Goal: Find specific page/section: Find specific page/section

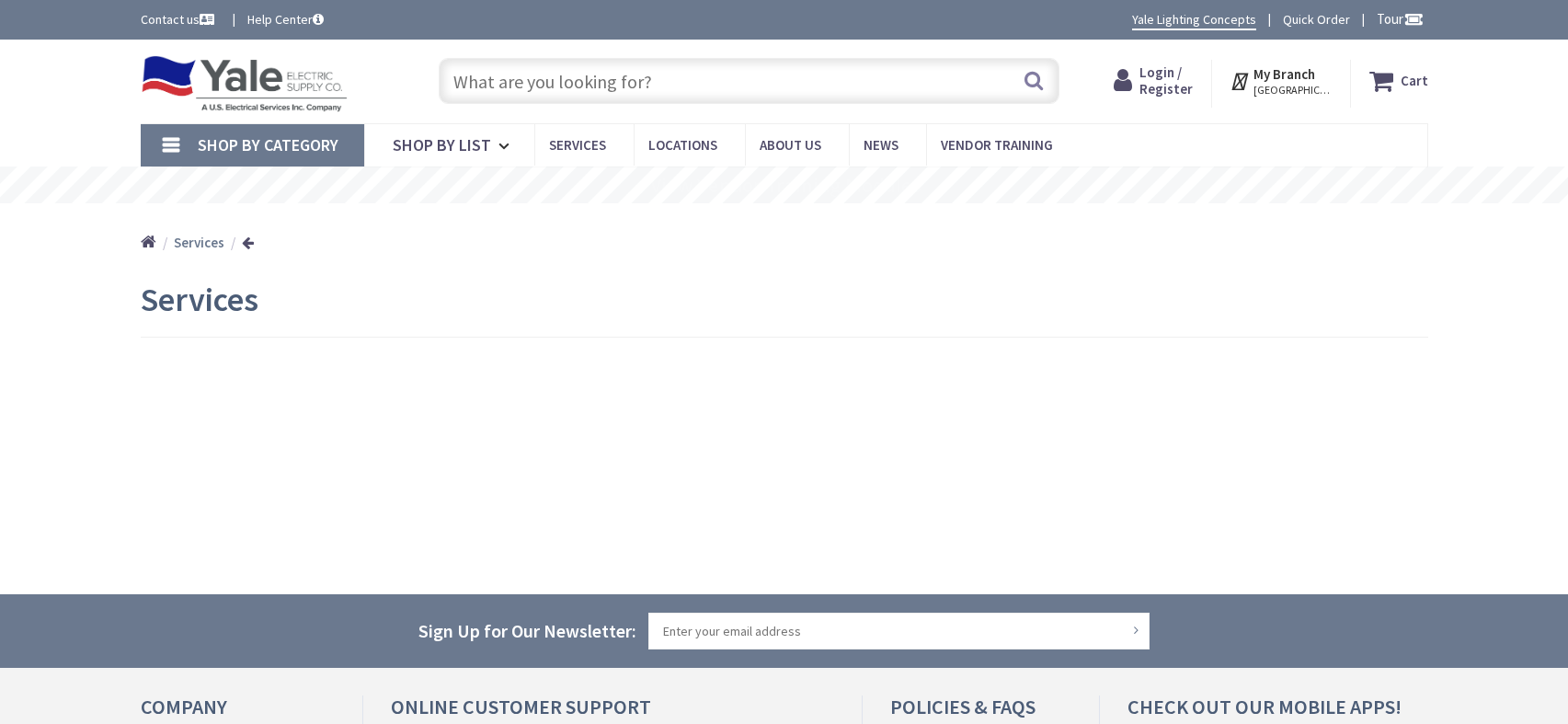
click at [529, 83] on input "text" at bounding box center [749, 81] width 621 height 46
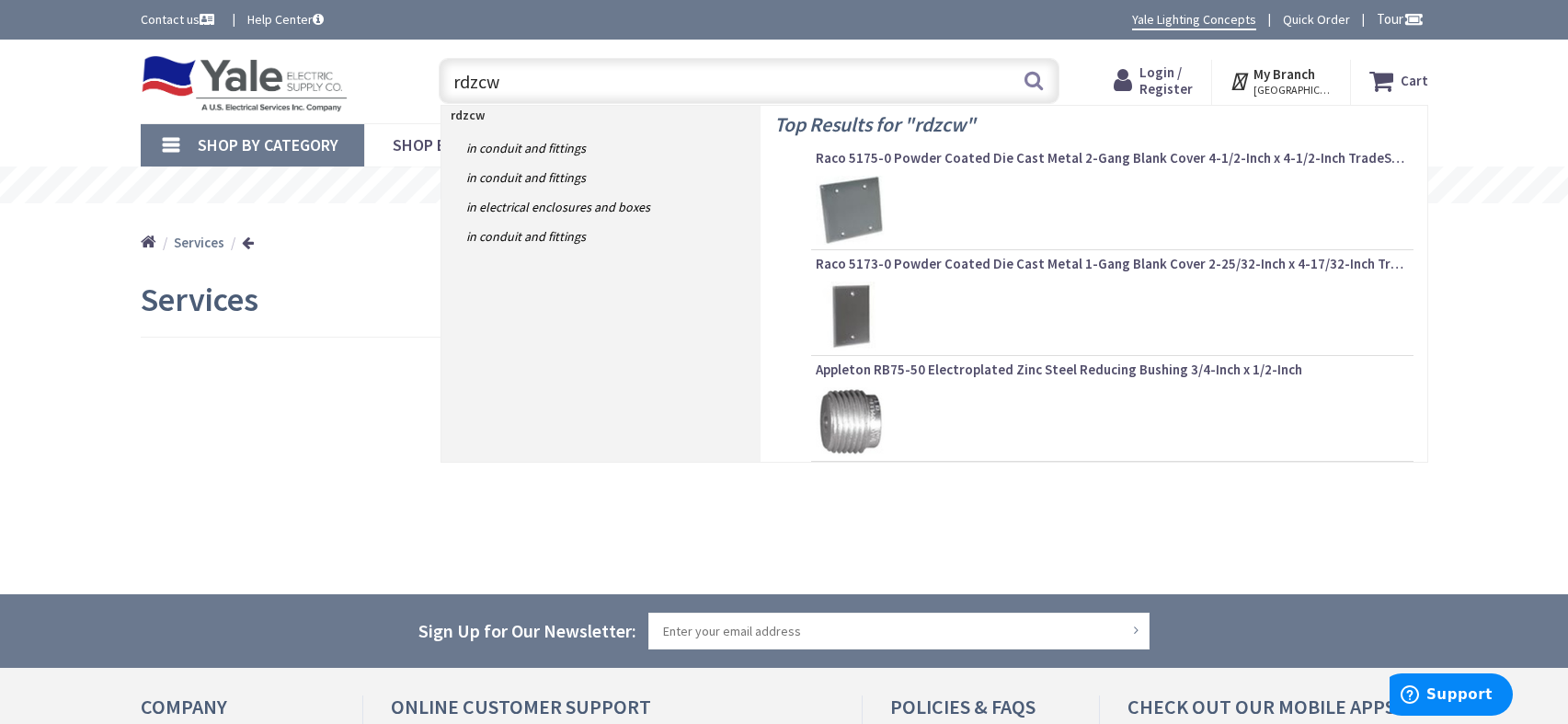
type input "rdzcwh"
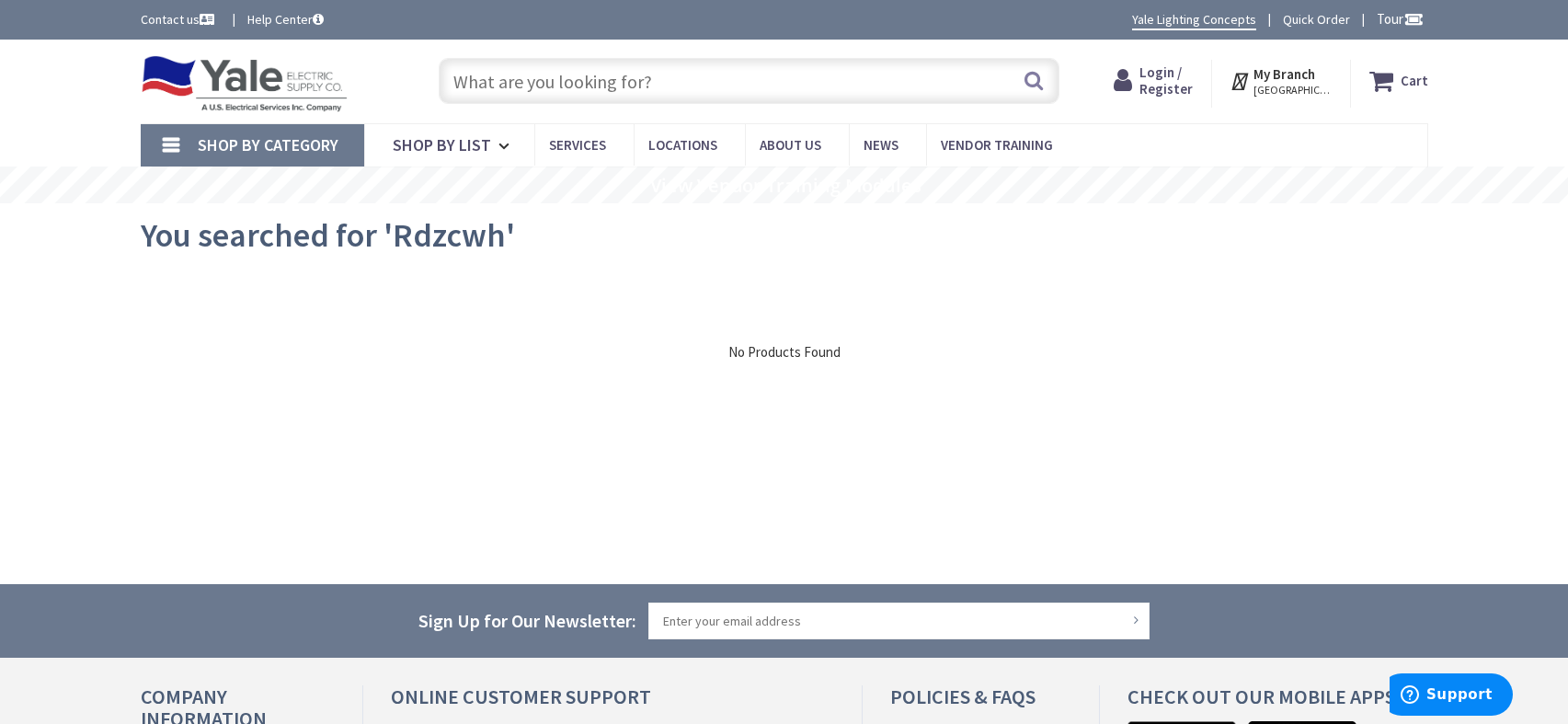
click at [551, 85] on input "text" at bounding box center [749, 81] width 621 height 46
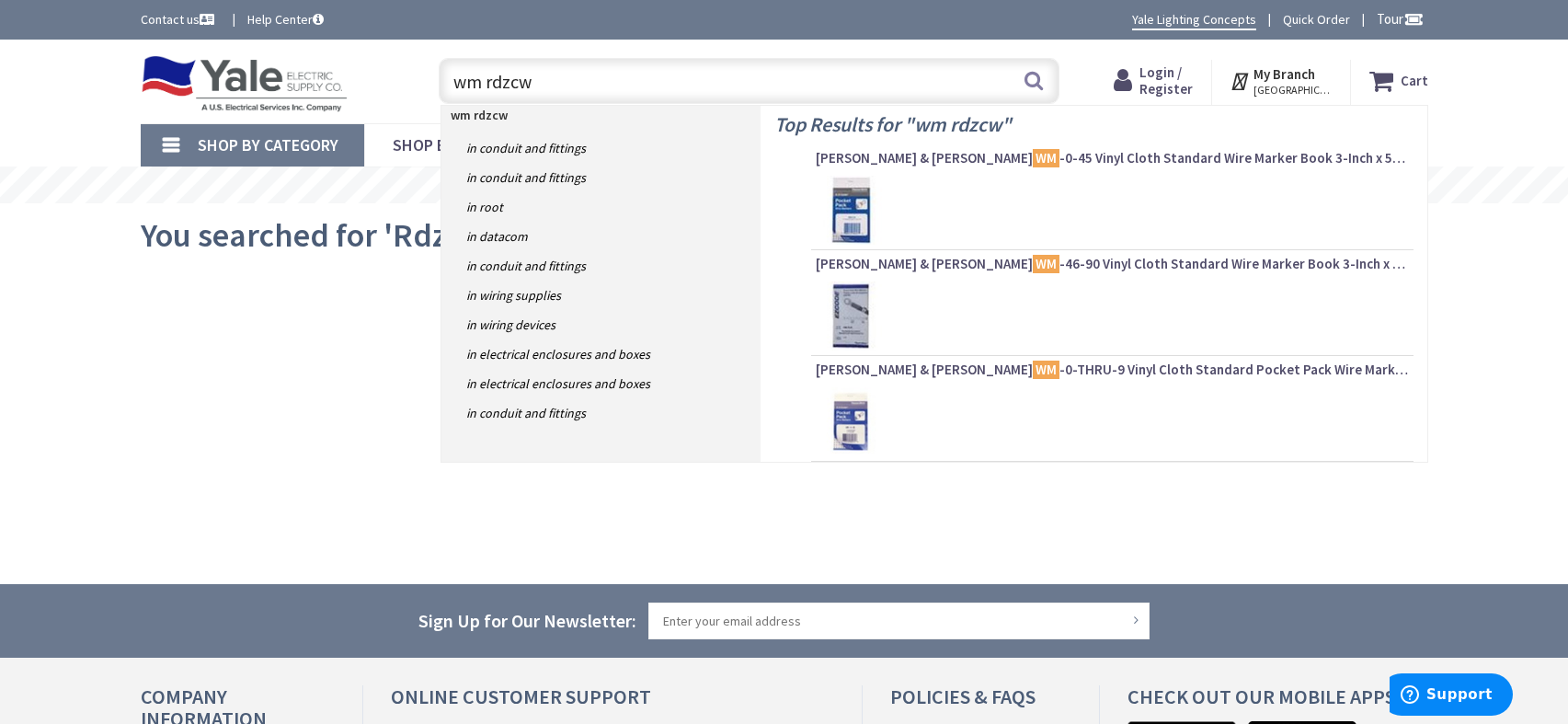
type input "wm rdzcwh"
